Goal: Task Accomplishment & Management: Use online tool/utility

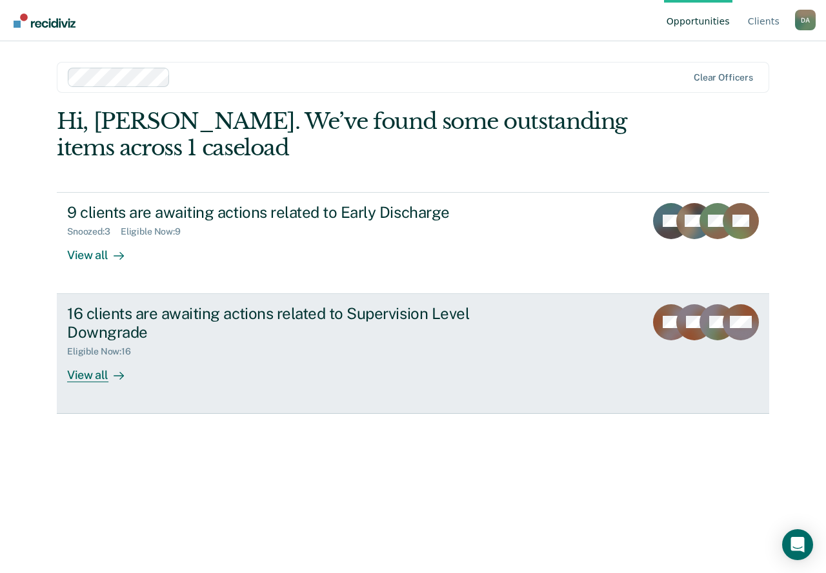
click at [372, 337] on div "16 clients are awaiting actions related to Supervision Level Downgrade" at bounding box center [293, 322] width 453 height 37
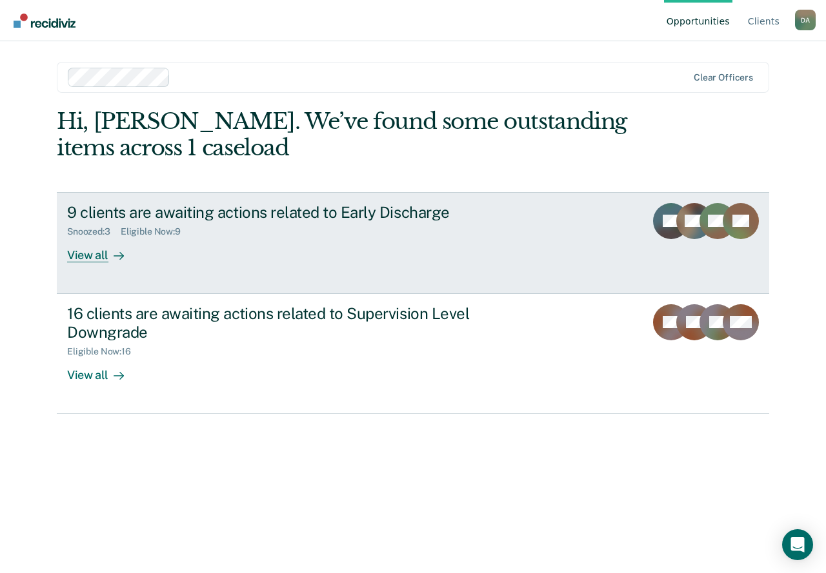
click at [297, 227] on div "Snoozed : 3 Eligible Now : 9" at bounding box center [293, 229] width 453 height 16
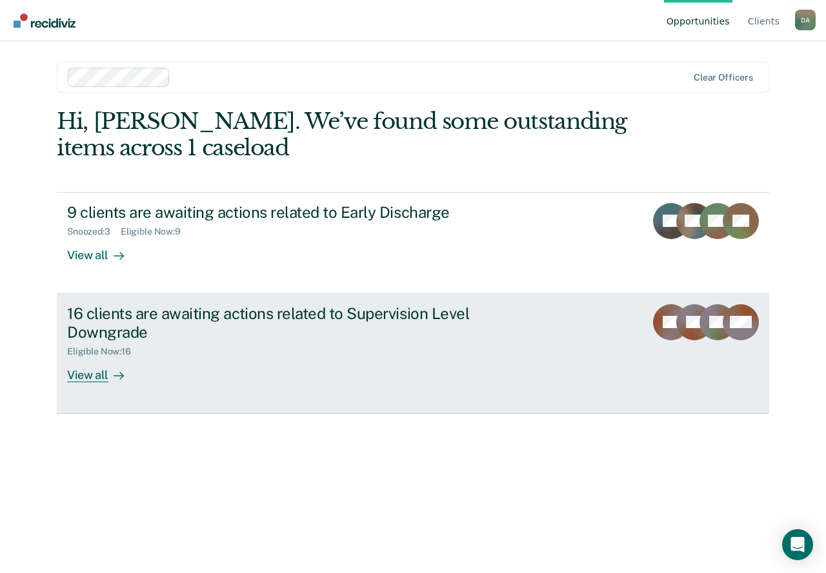
click at [85, 353] on div "Eligible Now : 16" at bounding box center [104, 351] width 74 height 11
